Goal: Task Accomplishment & Management: Manage account settings

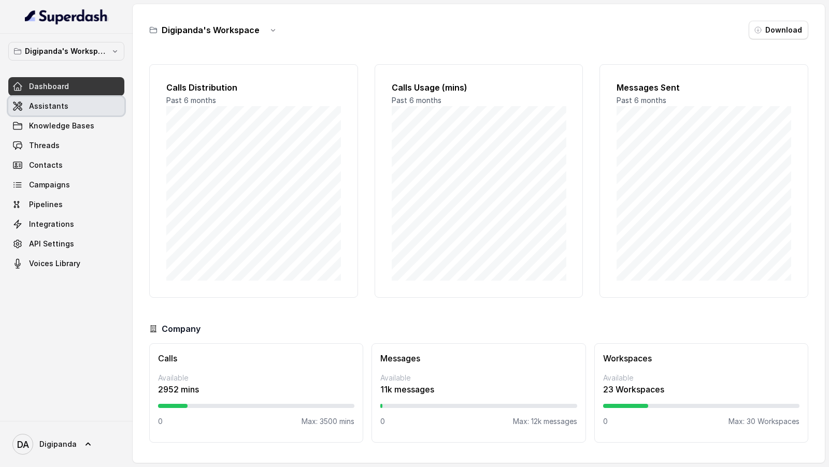
click at [32, 109] on span "Assistants" at bounding box center [48, 106] width 39 height 10
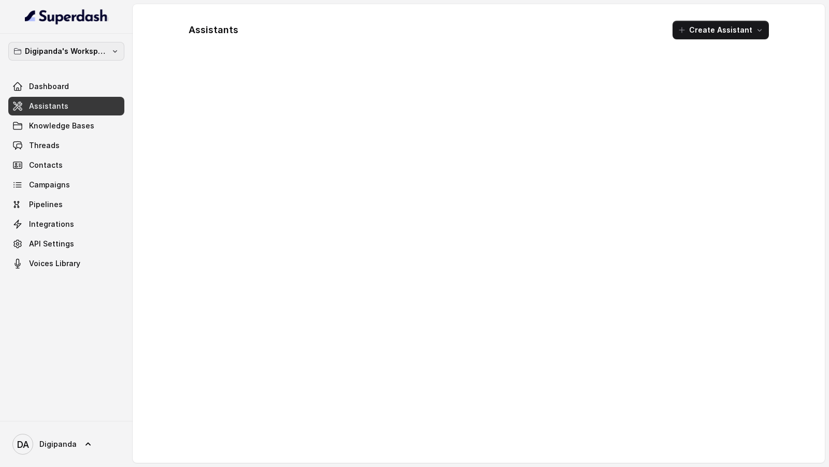
click at [95, 49] on p "Digipanda's Workspace" at bounding box center [66, 51] width 83 height 12
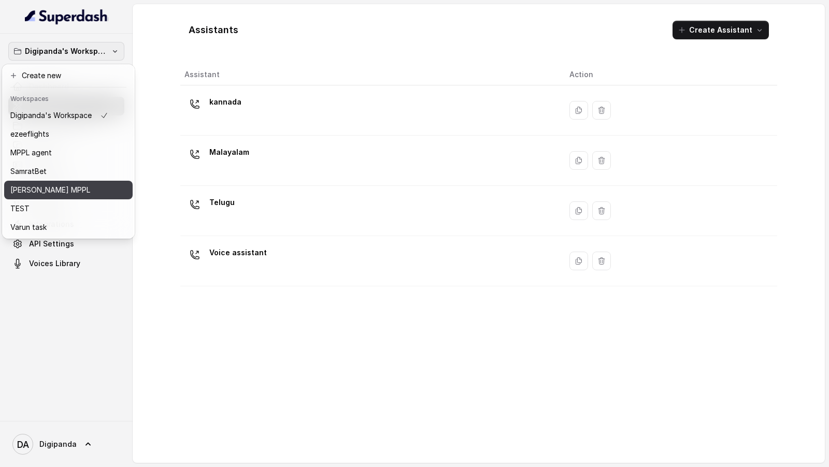
click at [83, 189] on div "[PERSON_NAME] MPPL" at bounding box center [59, 190] width 98 height 12
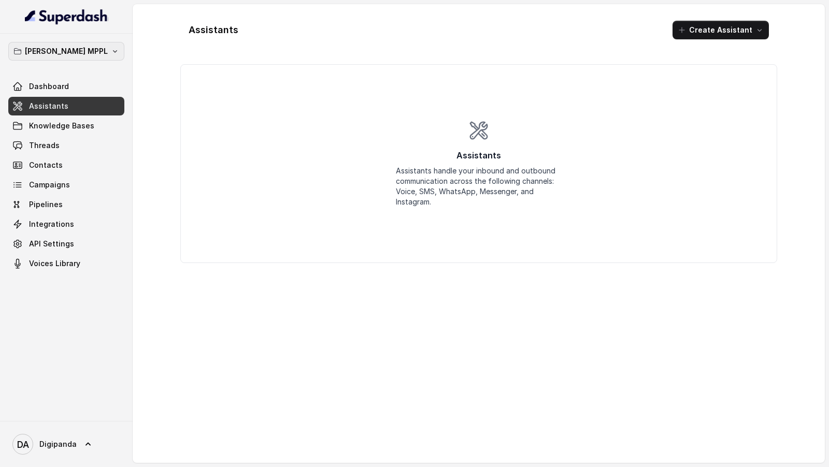
click at [54, 46] on p "[PERSON_NAME] MPPL" at bounding box center [66, 51] width 83 height 12
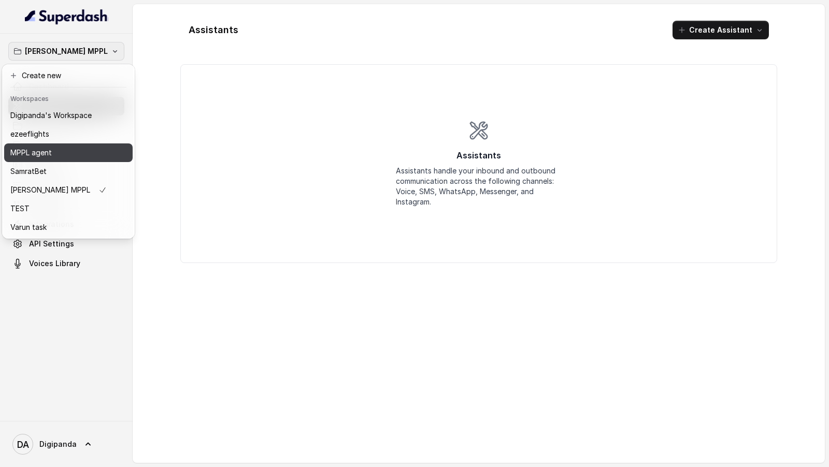
click at [72, 147] on div "MPPL agent" at bounding box center [58, 153] width 96 height 12
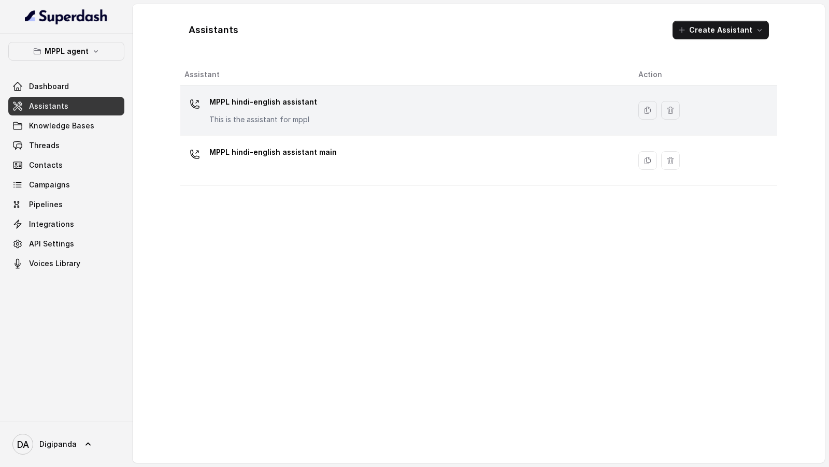
click at [229, 114] on p "This is the assistant for mppl" at bounding box center [263, 119] width 108 height 10
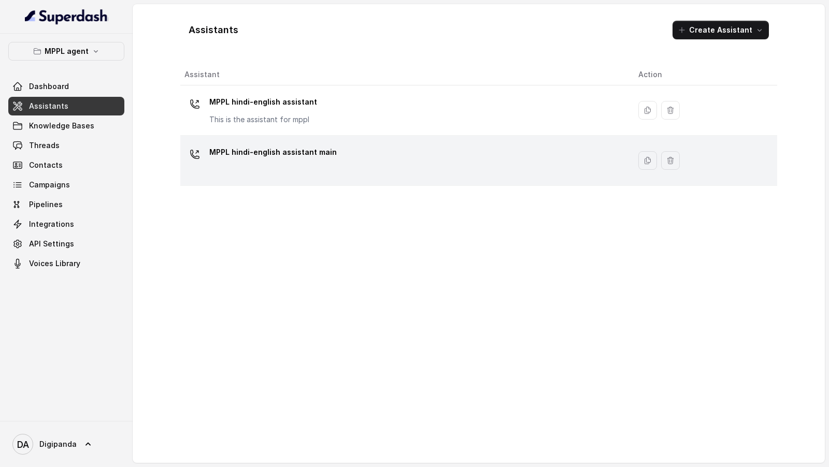
click at [317, 169] on div "MPPL hindi-english assistant main" at bounding box center [402, 160] width 437 height 33
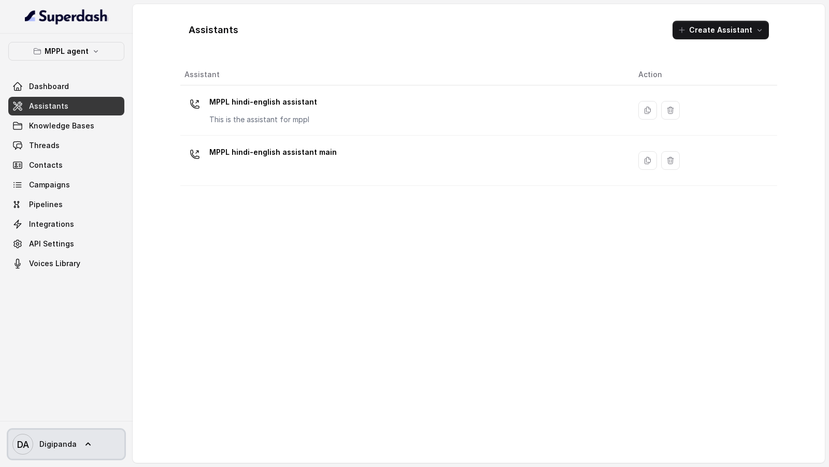
click at [59, 218] on span "Digipanda" at bounding box center [57, 444] width 37 height 10
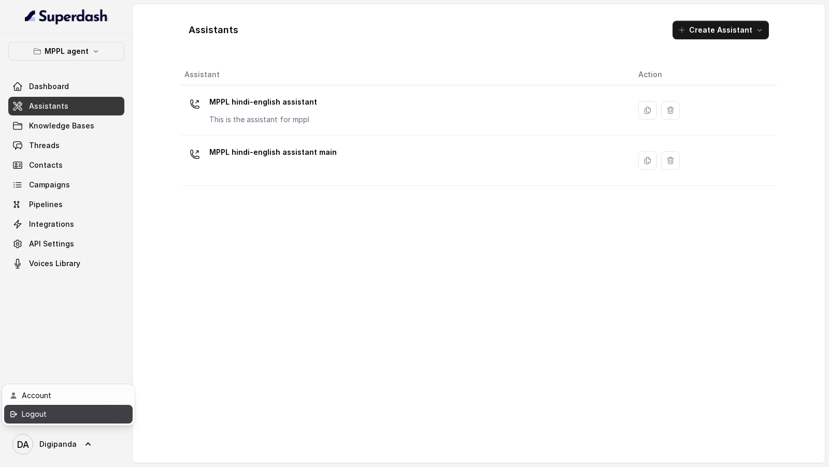
click at [80, 218] on div "Logout" at bounding box center [66, 414] width 88 height 12
